Goal: Task Accomplishment & Management: Manage account settings

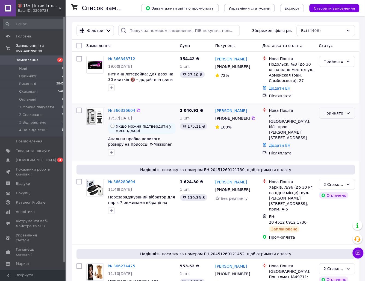
click at [332, 114] on div "Прийнято" at bounding box center [334, 113] width 20 height 6
click at [335, 158] on li "1 Можна пакувати" at bounding box center [338, 157] width 36 height 15
click at [348, 58] on div "Прийнято" at bounding box center [337, 61] width 36 height 11
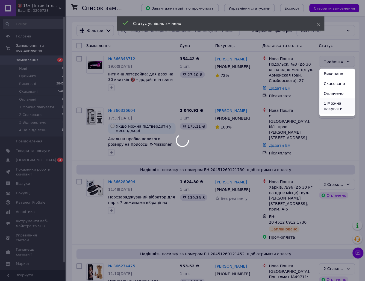
click at [340, 103] on li "1 Можна пакувати" at bounding box center [338, 105] width 36 height 15
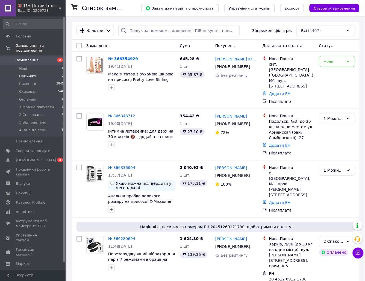
click at [40, 72] on li "Прийняті 2" at bounding box center [33, 76] width 67 height 8
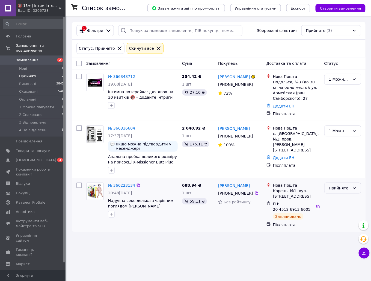
click at [345, 187] on div "Прийнято" at bounding box center [339, 188] width 21 height 6
click at [338, 232] on li "1 Можна пакувати" at bounding box center [343, 232] width 36 height 15
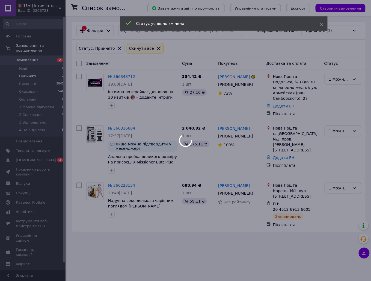
click at [38, 55] on div at bounding box center [185, 140] width 371 height 281
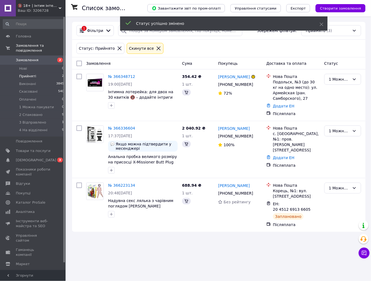
click at [29, 58] on span "Замовлення" at bounding box center [27, 60] width 23 height 5
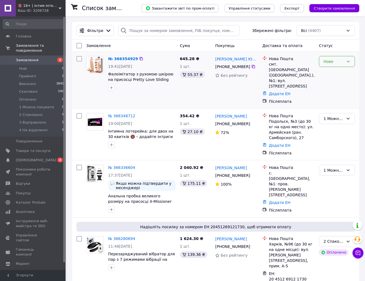
click at [338, 56] on div "Нове" at bounding box center [337, 61] width 36 height 11
click at [338, 72] on li "Прийнято" at bounding box center [338, 74] width 36 height 10
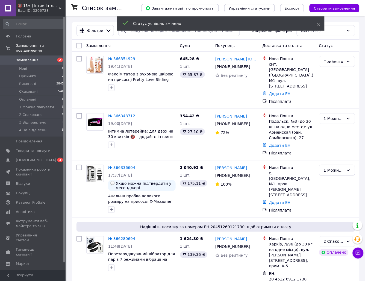
click at [117, 59] on link "№ 366354929" at bounding box center [121, 59] width 27 height 4
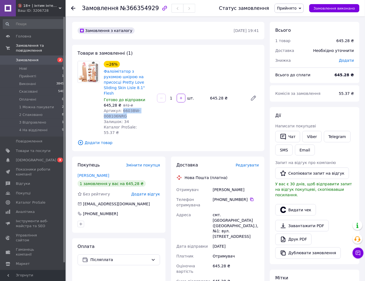
drag, startPoint x: 125, startPoint y: 111, endPoint x: 120, endPoint y: 104, distance: 8.8
click at [120, 108] on div "Артикул: 6603BW-008106NRG" at bounding box center [128, 113] width 49 height 11
copy span "6603BW-008106NRG"
click at [36, 72] on li "Прийняті 1" at bounding box center [33, 76] width 67 height 8
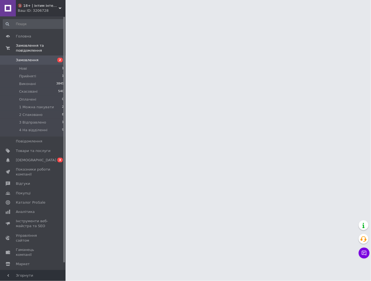
drag, startPoint x: 28, startPoint y: 55, endPoint x: 54, endPoint y: 9, distance: 53.0
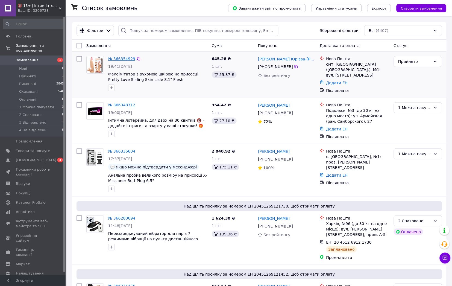
click at [120, 58] on link "№ 366354929" at bounding box center [121, 59] width 27 height 4
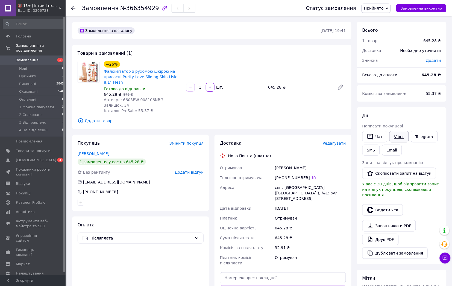
click at [399, 137] on link "Viber" at bounding box center [398, 136] width 19 height 11
drag, startPoint x: 429, startPoint y: 210, endPoint x: 306, endPoint y: 209, distance: 123.5
click at [429, 210] on div "Видати чек" at bounding box center [401, 210] width 81 height 14
click at [302, 190] on div "смт. Калинопіль (Черкаська обл.), №1: вул. Соборна, 74а" at bounding box center [310, 192] width 73 height 21
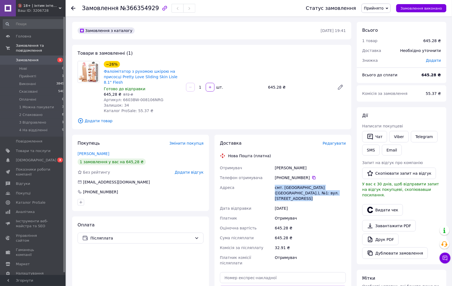
click at [302, 190] on div "смт. [GEOGRAPHIC_DATA] ([GEOGRAPHIC_DATA].), №1: вул. [STREET_ADDRESS]" at bounding box center [310, 192] width 73 height 21
copy div "смт. [GEOGRAPHIC_DATA] ([GEOGRAPHIC_DATA].), №1: вул. [STREET_ADDRESS]"
click at [427, 221] on div "Завантажити PDF   Друк PDF   Дублювати замовлення" at bounding box center [401, 239] width 79 height 39
click at [35, 104] on li "1 Можна пакувати 3" at bounding box center [33, 107] width 67 height 8
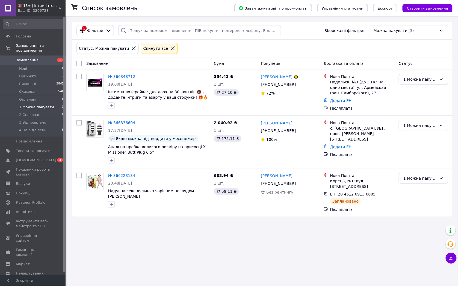
click at [40, 58] on span "Замовлення" at bounding box center [33, 60] width 35 height 5
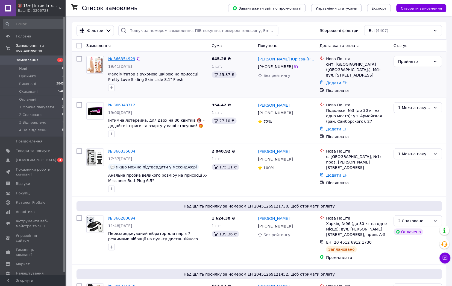
click at [122, 58] on link "№ 366354929" at bounding box center [121, 59] width 27 height 4
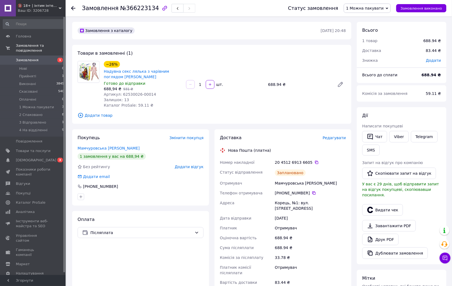
click at [286, 179] on div "Мамчуровська Діана" at bounding box center [310, 183] width 73 height 10
copy div "Мамчуровська"
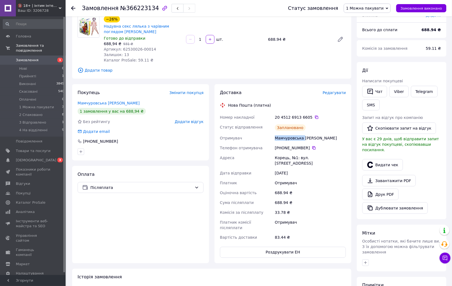
scroll to position [123, 0]
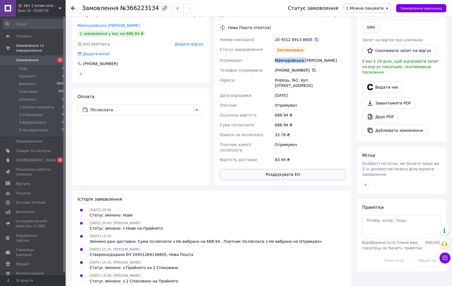
click at [279, 169] on button "Роздрукувати ЕН" at bounding box center [283, 174] width 126 height 11
click at [201, 159] on div "Оплата Післяплата" at bounding box center [140, 136] width 137 height 97
click at [373, 2] on div "Статус замовлення 1 Можна пакувати Прийнято Виконано Скасовано Оплачено 2 Спако…" at bounding box center [361, 8] width 169 height 16
click at [371, 6] on span "1 Можна пакувати" at bounding box center [364, 8] width 37 height 4
click at [375, 51] on li "2 Спаковано" at bounding box center [367, 52] width 46 height 8
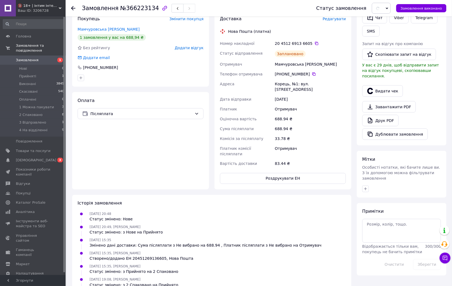
scroll to position [0, 0]
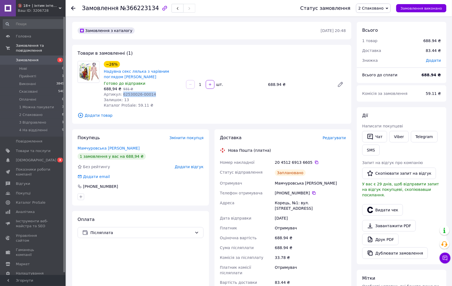
drag, startPoint x: 153, startPoint y: 96, endPoint x: 120, endPoint y: 95, distance: 32.8
click at [120, 95] on div "Артикул: 62530026-00014" at bounding box center [143, 93] width 78 height 5
copy span "62530026-00014"
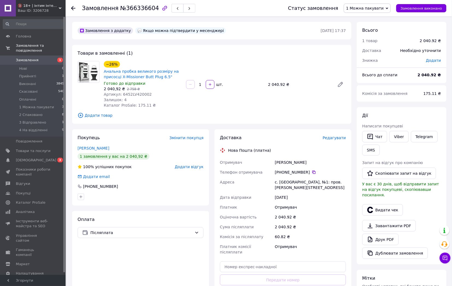
click at [279, 157] on div "[PERSON_NAME]" at bounding box center [310, 162] width 73 height 10
click at [436, 119] on div "[PERSON_NAME] покупцеві   Чат Viber Telegram SMS Запит на відгук про компанію  …" at bounding box center [401, 186] width 79 height 146
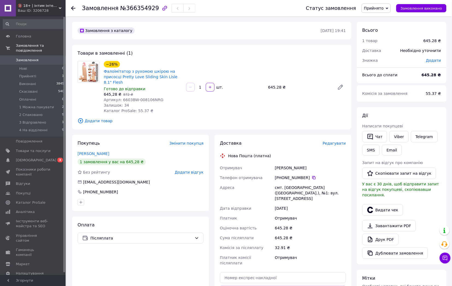
click at [431, 155] on div "Чат Viber Telegram SMS Email" at bounding box center [401, 143] width 81 height 27
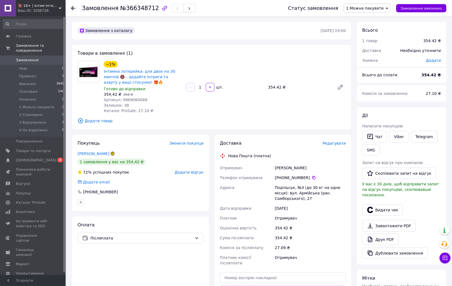
click at [283, 167] on div "[PERSON_NAME]" at bounding box center [310, 168] width 73 height 10
copy div "[PERSON_NAME]"
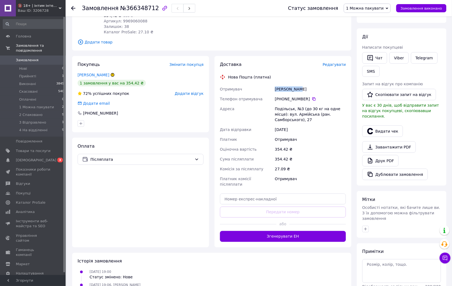
scroll to position [82, 0]
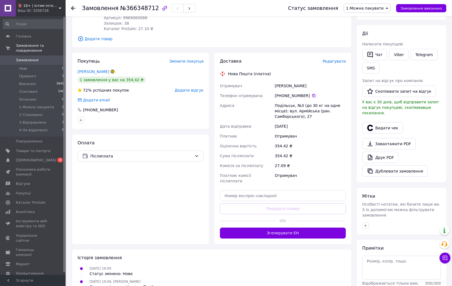
click at [300, 228] on div "Доставка Редагувати Нова Пошта (платна) Отримувач Ковальская Елена Телефон отри…" at bounding box center [282, 148] width 137 height 191
click at [301, 228] on button "Згенерувати ЕН" at bounding box center [283, 233] width 126 height 11
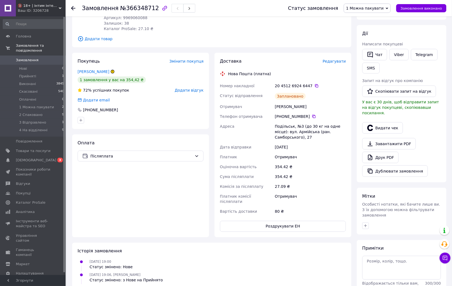
click at [285, 108] on div "Ковальская Елена" at bounding box center [310, 107] width 73 height 10
copy div "Ковальская Елена"
click at [282, 111] on div "Ковальская Елена" at bounding box center [310, 107] width 73 height 10
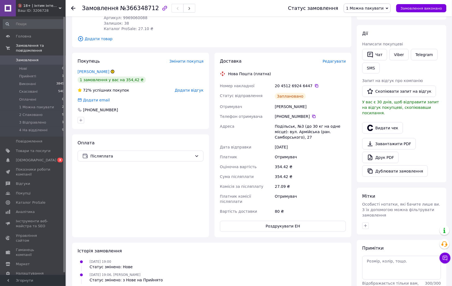
click at [281, 103] on div "Ковальская Елена" at bounding box center [310, 107] width 73 height 10
copy div "Ковальская"
click at [273, 221] on button "Роздрукувати ЕН" at bounding box center [283, 226] width 126 height 11
click at [209, 125] on div "Покупець Змінити покупця Ковальская Елена 1 замовлення у вас на 354,42 ₴ 72% ус…" at bounding box center [140, 91] width 137 height 76
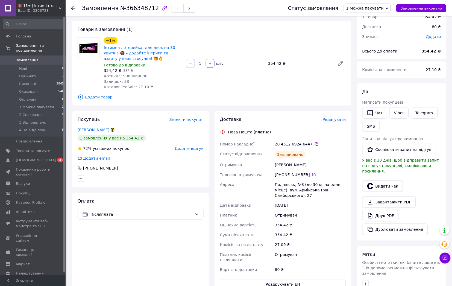
scroll to position [0, 0]
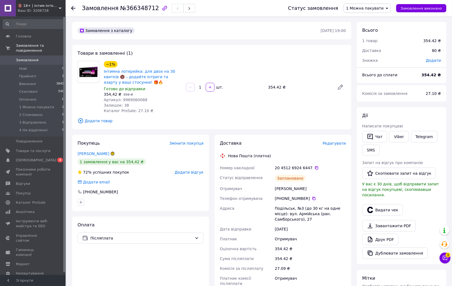
click at [382, 6] on span "1 Можна пакувати" at bounding box center [364, 8] width 37 height 4
drag, startPoint x: 365, startPoint y: 56, endPoint x: 363, endPoint y: 52, distance: 4.9
click at [363, 52] on ul "Прийнято Виконано Скасовано Оплачено 2 Спаковано 3 Відправлено 4 На відділенні" at bounding box center [367, 40] width 47 height 55
click at [370, 6] on span "1 Можна пакувати" at bounding box center [364, 8] width 37 height 4
click at [375, 50] on li "2 Спаковано" at bounding box center [367, 52] width 46 height 8
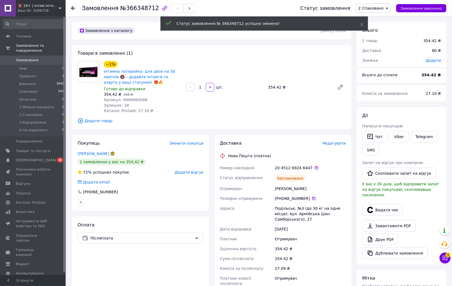
click at [129, 99] on span "Артикул: 9969060088" at bounding box center [126, 100] width 44 height 4
copy span "9969060088"
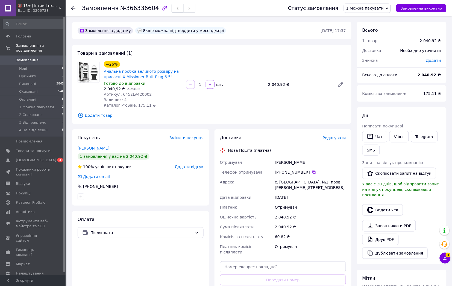
click at [286, 164] on div "Христенко Андрей" at bounding box center [310, 162] width 73 height 10
copy div "Христенко"
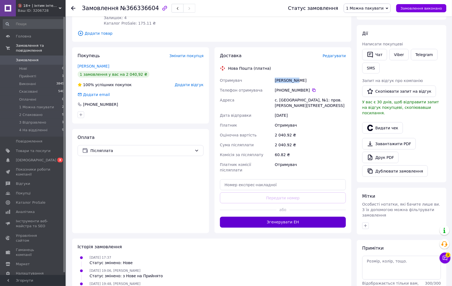
click at [287, 217] on button "Згенерувати ЕН" at bounding box center [283, 222] width 126 height 11
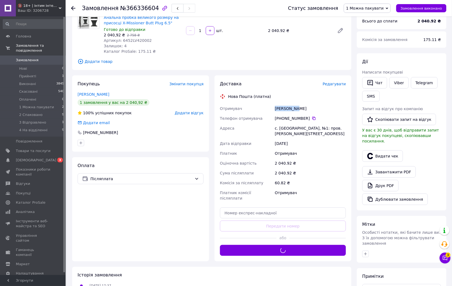
scroll to position [104, 0]
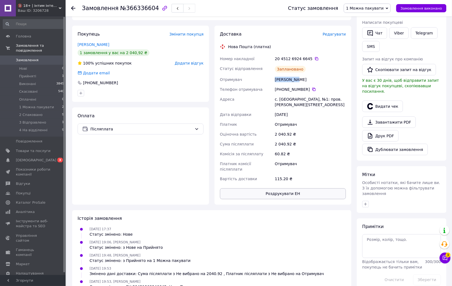
click at [268, 191] on button "Роздрукувати ЕН" at bounding box center [283, 193] width 126 height 11
click at [240, 129] on div "Оціночна вартість" at bounding box center [246, 134] width 55 height 10
click at [364, 11] on span "1 Можна пакувати" at bounding box center [367, 8] width 47 height 9
click at [371, 52] on li "2 Спаковано" at bounding box center [367, 52] width 46 height 8
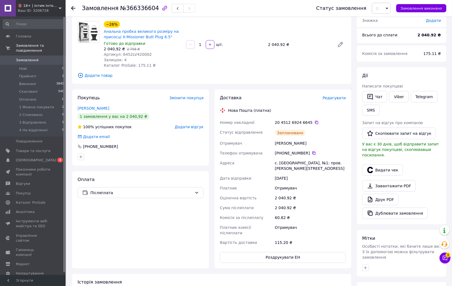
scroll to position [0, 0]
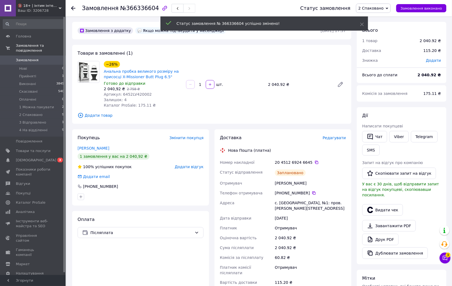
click at [138, 94] on span "Артикул: 6452LV420002" at bounding box center [128, 94] width 48 height 4
copy span "6452LV420002"
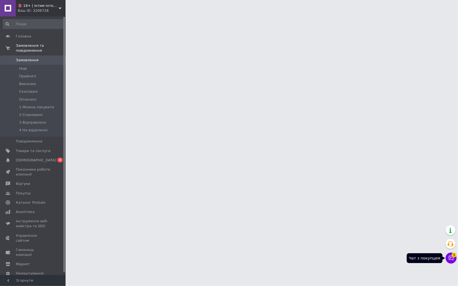
drag, startPoint x: 455, startPoint y: 256, endPoint x: 455, endPoint y: 247, distance: 9.6
click at [455, 14] on html "🔞 18+ | інтим інтернет-магазин 🍓 Ваш ID: 3206728 Сайт 🔞 18+ | інтим інтернет-ма…" at bounding box center [229, 7] width 458 height 14
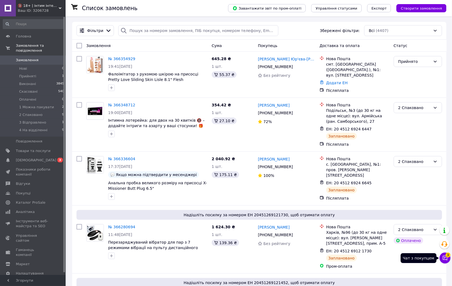
click at [444, 258] on icon at bounding box center [444, 257] width 5 height 5
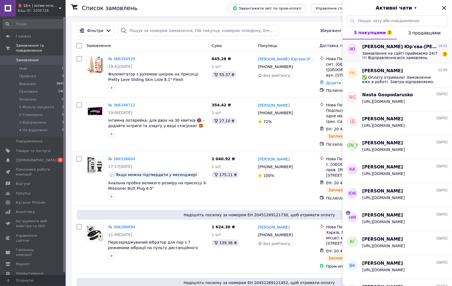
click at [416, 57] on span "Замовлення на сайті приймаємо 24/7 !!! Відправлення всіх замовлень відбудеться …" at bounding box center [401, 55] width 78 height 9
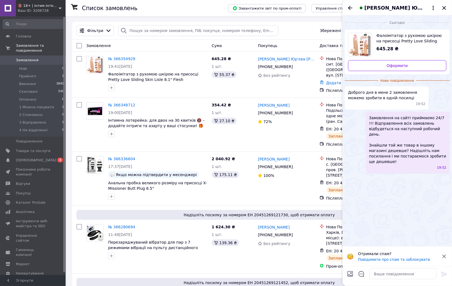
drag, startPoint x: 435, startPoint y: 209, endPoint x: 456, endPoint y: 44, distance: 166.3
click at [435, 209] on div "Сьогодні Фалоімітатор з рухомою шкірою на присосці Pretty Love Sliding Skin Lis…" at bounding box center [396, 130] width 109 height 231
click at [443, 7] on icon "Закрити" at bounding box center [444, 8] width 4 height 4
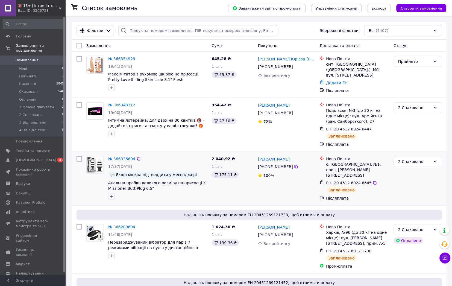
click at [427, 195] on div "2 Спаковано" at bounding box center [417, 178] width 53 height 49
click at [47, 157] on link "[DEMOGRAPHIC_DATA] 0 3" at bounding box center [33, 159] width 67 height 9
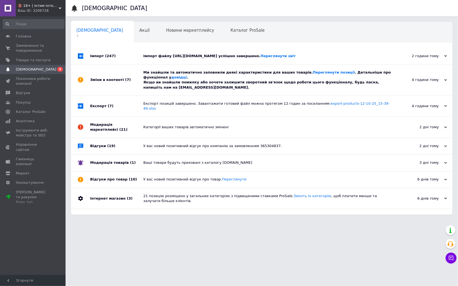
click at [233, 58] on div "Імпорт файлу [URL][DOMAIN_NAME] успішно завершено. Переглянути звіт" at bounding box center [267, 56] width 249 height 5
click at [226, 81] on div "Ми знайшли та автоматично заповнили деякі характеристики для ваших товарів. Пер…" at bounding box center [267, 80] width 249 height 20
click at [423, 220] on html "🔞 18+ | інтим інтернет-магазин 🍓 Ваш ID: 3206728 Сайт 🔞 18+ | інтим інтернет-ма…" at bounding box center [229, 110] width 458 height 220
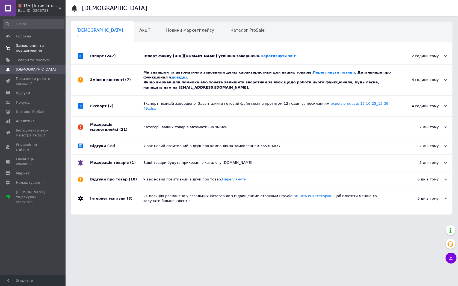
click at [37, 49] on span "Замовлення та повідомлення" at bounding box center [33, 48] width 35 height 10
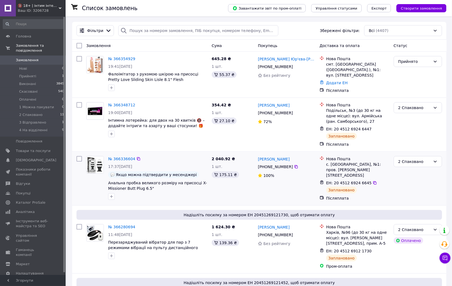
click at [440, 183] on div "2 Спаковано" at bounding box center [417, 178] width 53 height 49
click at [124, 60] on link "№ 366354929" at bounding box center [121, 59] width 27 height 4
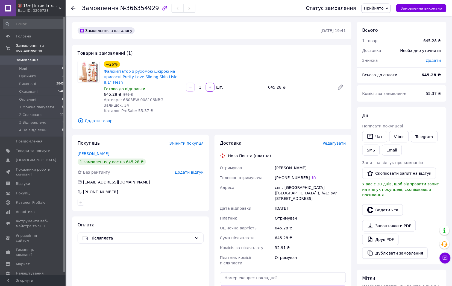
click at [275, 167] on div "[PERSON_NAME]" at bounding box center [310, 168] width 73 height 10
copy div "Юр'єва"
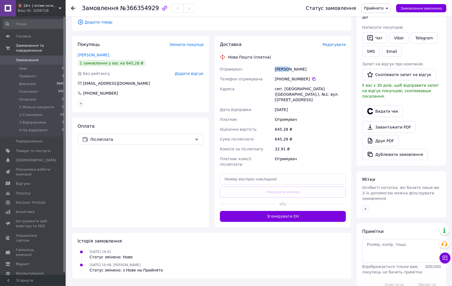
scroll to position [104, 0]
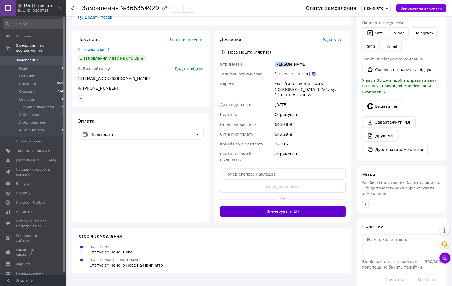
click at [304, 206] on button "Згенерувати ЕН" at bounding box center [283, 211] width 126 height 11
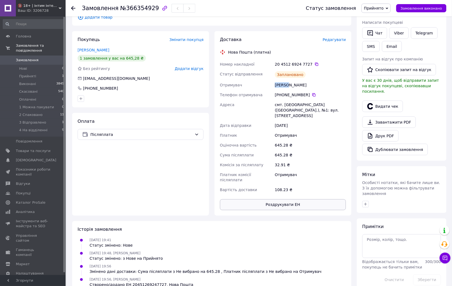
click at [276, 199] on button "Роздрукувати ЕН" at bounding box center [283, 204] width 126 height 11
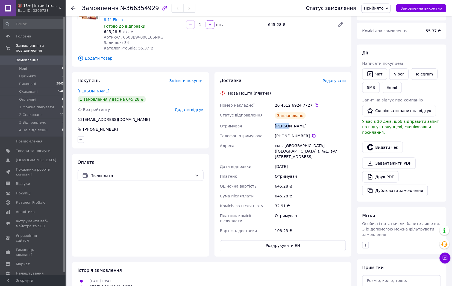
scroll to position [22, 0]
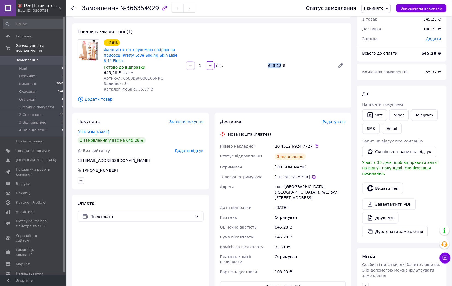
drag, startPoint x: 257, startPoint y: 68, endPoint x: 279, endPoint y: 68, distance: 22.4
click at [279, 68] on div "−26% Фалоімітатор з рухомою шкірою на присосці Pretty Love Sliding Skin Lisle 8…" at bounding box center [225, 65] width 246 height 55
copy div "шт. 645.28"
click at [418, 190] on div "[PERSON_NAME] покупцеві   Чат Viber Telegram SMS Email Запит на відгук про комп…" at bounding box center [401, 164] width 79 height 146
click at [277, 242] on div "32.91 ₴" at bounding box center [310, 247] width 73 height 10
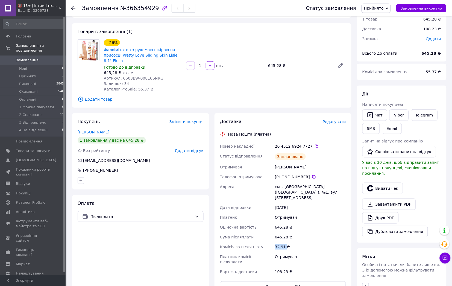
click at [277, 242] on div "32.91 ₴" at bounding box center [310, 247] width 73 height 10
copy div "32.91"
click at [439, 199] on div "Завантажити PDF   Друк PDF   Дублювати замовлення" at bounding box center [401, 217] width 79 height 39
click at [277, 267] on div "108.23 ₴" at bounding box center [310, 272] width 73 height 10
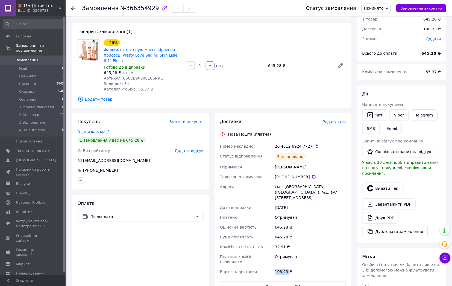
copy div "108.23"
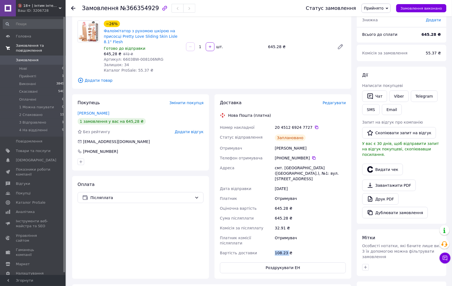
scroll to position [41, 0]
click at [380, 9] on span "Прийнято" at bounding box center [374, 8] width 20 height 4
click at [389, 52] on li "2 Спаковано" at bounding box center [382, 52] width 40 height 8
click at [36, 58] on span "Замовлення" at bounding box center [33, 60] width 35 height 5
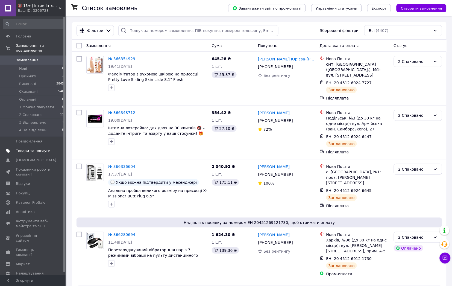
click at [34, 148] on span "Товари та послуги" at bounding box center [33, 150] width 35 height 5
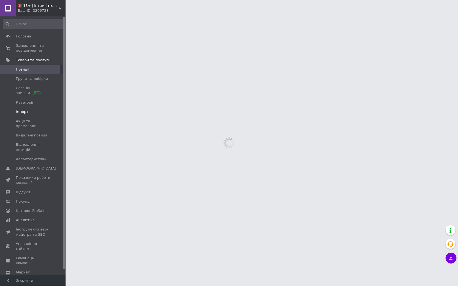
click at [32, 111] on span "Імпорт" at bounding box center [33, 111] width 35 height 5
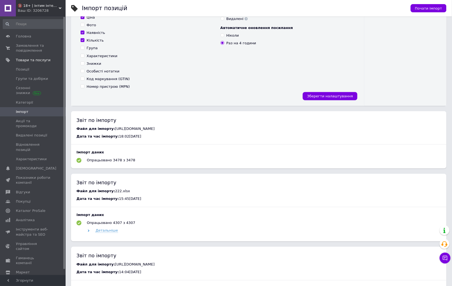
scroll to position [164, 0]
